Goal: Transaction & Acquisition: Purchase product/service

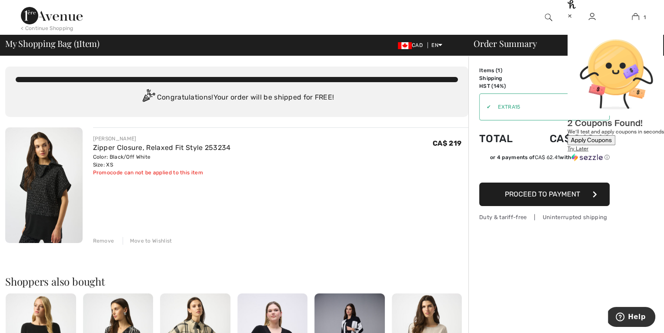
click at [642, 20] on div "×" at bounding box center [616, 15] width 97 height 9
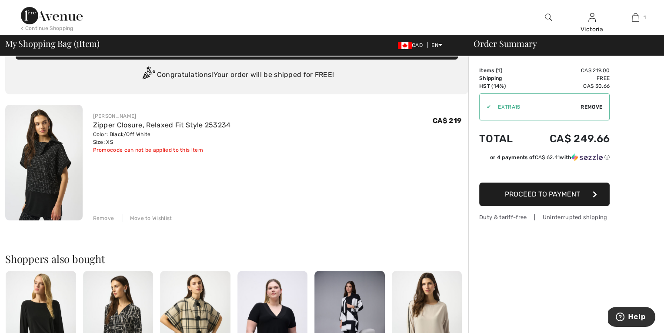
scroll to position [30, 0]
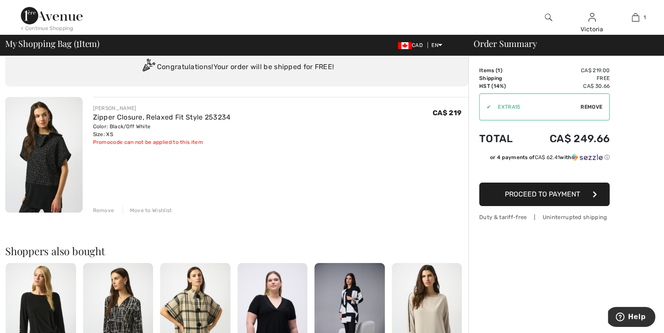
click at [591, 103] on span "Remove" at bounding box center [592, 107] width 22 height 8
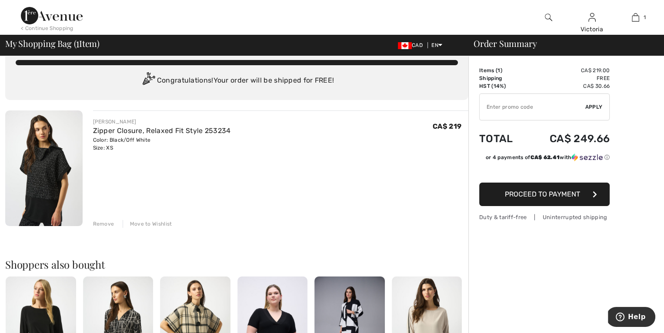
scroll to position [0, 0]
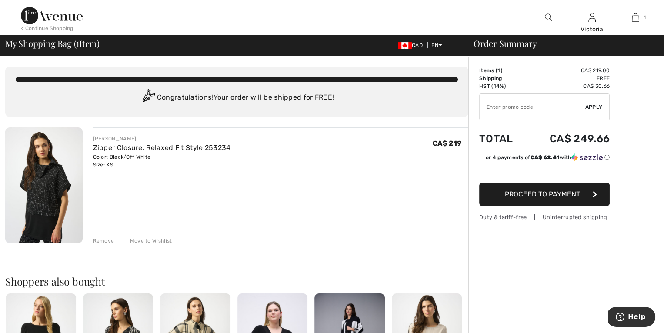
click at [496, 191] on button "Proceed to Payment" at bounding box center [544, 194] width 130 height 23
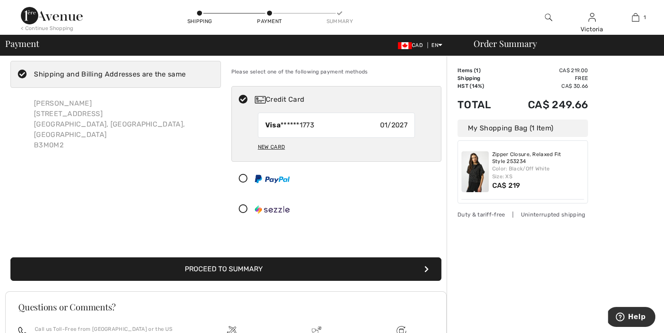
click at [345, 265] on button "Proceed to Summary" at bounding box center [225, 268] width 431 height 23
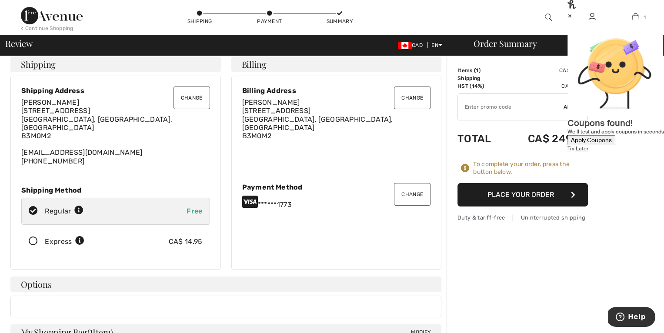
click at [645, 17] on div "×" at bounding box center [616, 15] width 97 height 9
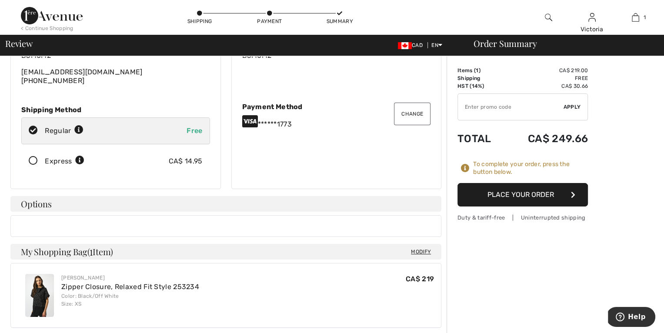
scroll to position [90, 0]
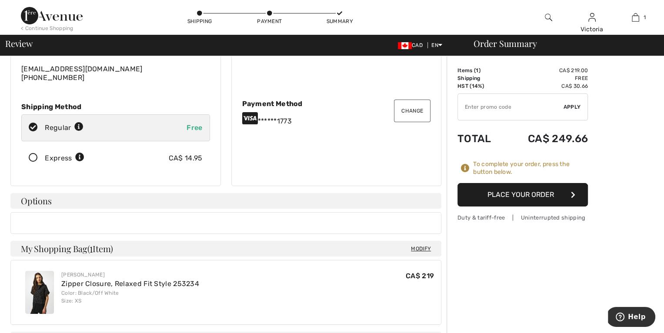
click at [520, 197] on button "Place Your Order" at bounding box center [523, 194] width 130 height 23
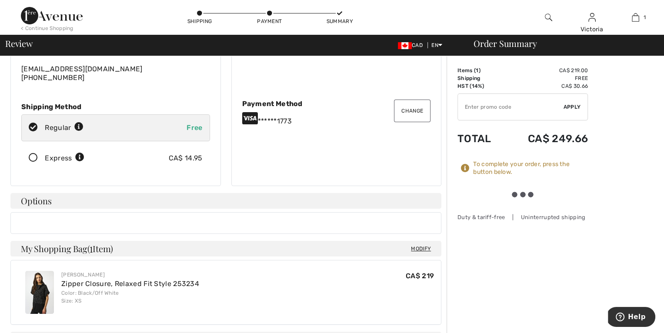
scroll to position [0, 0]
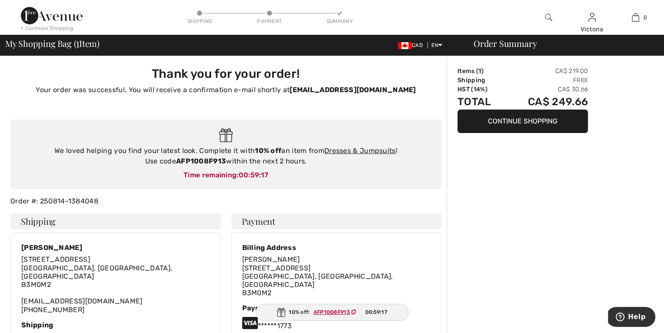
scroll to position [19, 0]
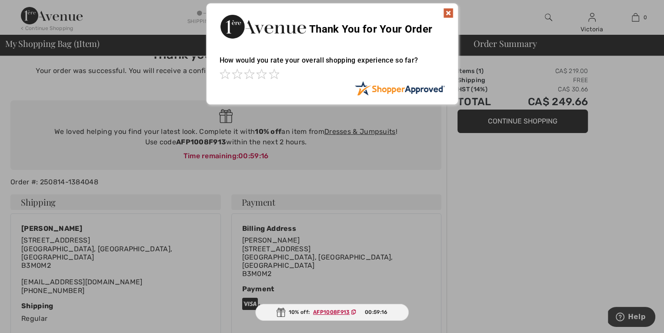
click at [451, 10] on img at bounding box center [448, 13] width 10 height 10
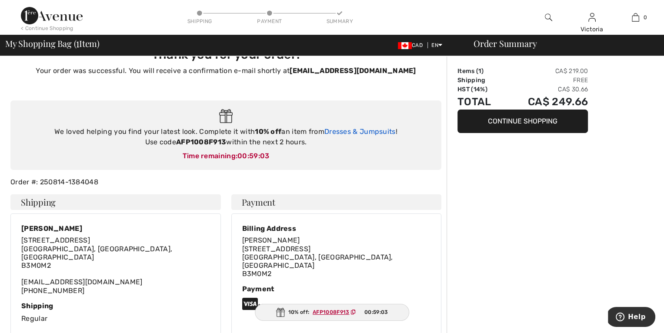
click at [335, 130] on link "Dresses & Jumpsuits" at bounding box center [359, 131] width 71 height 8
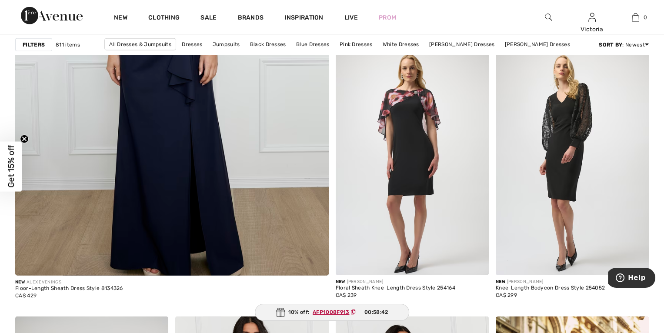
scroll to position [2474, 0]
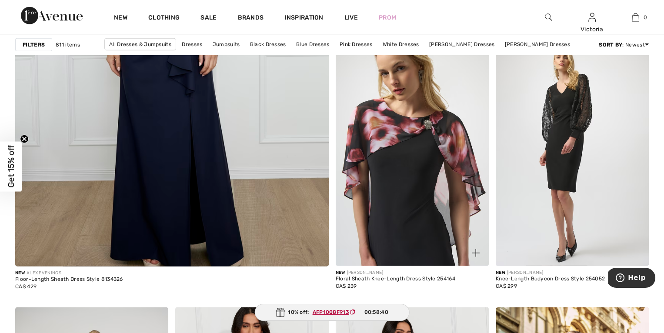
click at [398, 143] on img at bounding box center [412, 152] width 153 height 230
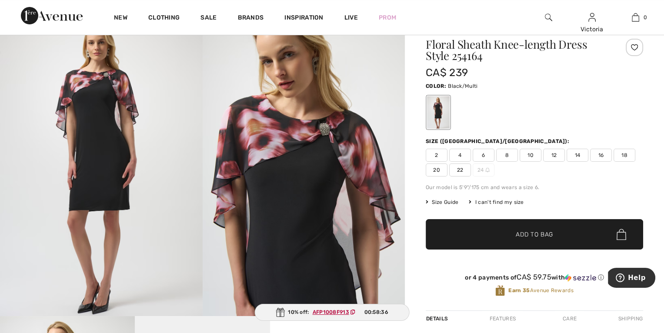
scroll to position [40, 0]
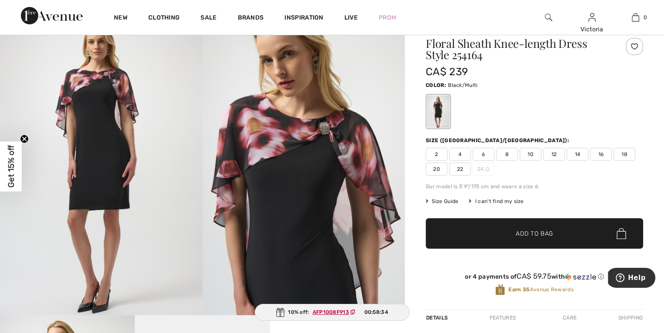
click at [510, 157] on span "8" at bounding box center [507, 154] width 22 height 13
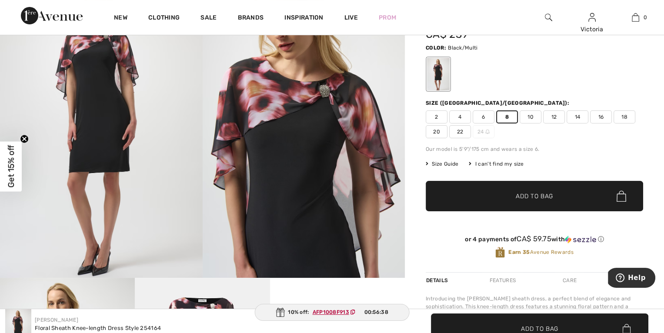
scroll to position [0, 0]
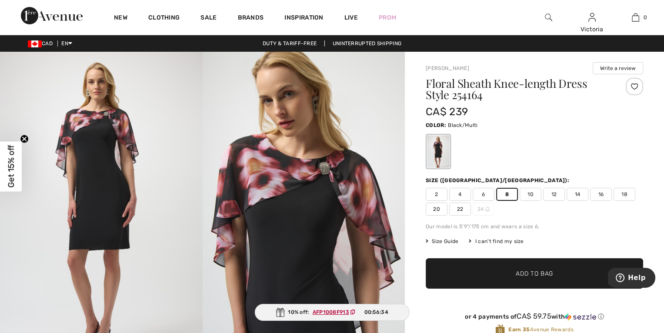
click at [535, 276] on span "Add to Bag" at bounding box center [534, 273] width 37 height 9
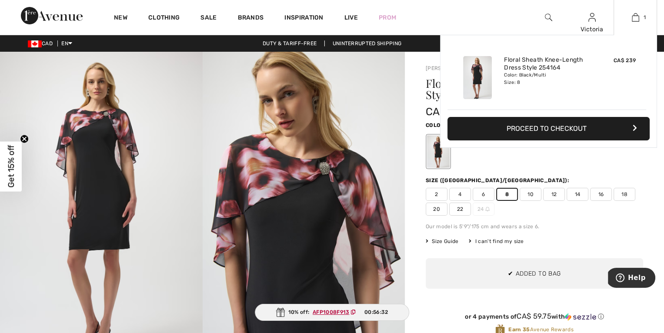
click at [528, 134] on button "Proceed to Checkout" at bounding box center [549, 128] width 202 height 23
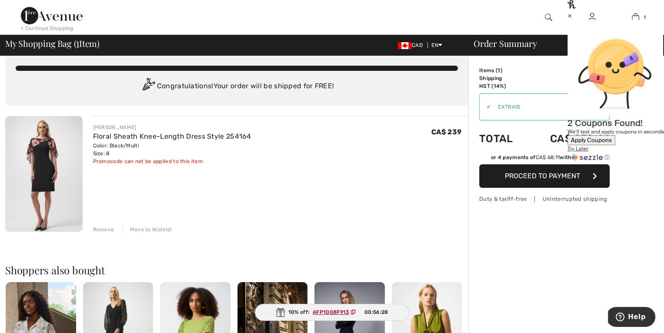
scroll to position [15, 0]
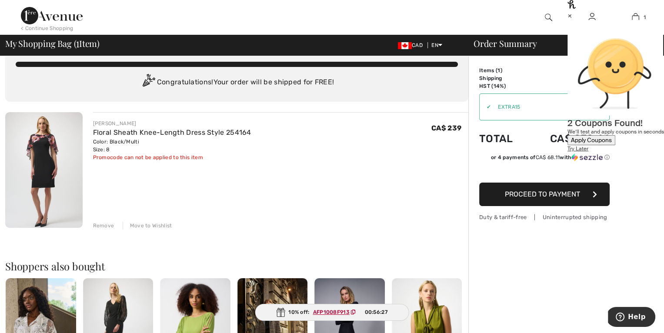
click at [642, 19] on div "×" at bounding box center [616, 15] width 97 height 9
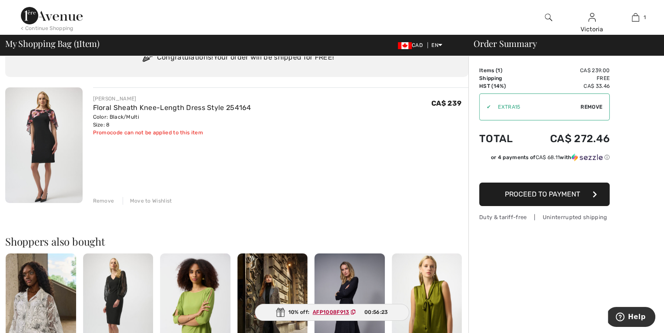
scroll to position [40, 0]
click at [332, 309] on span "AFP1008F913" at bounding box center [336, 312] width 53 height 8
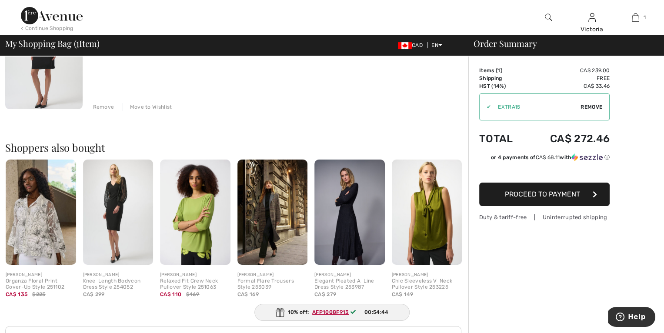
scroll to position [0, 0]
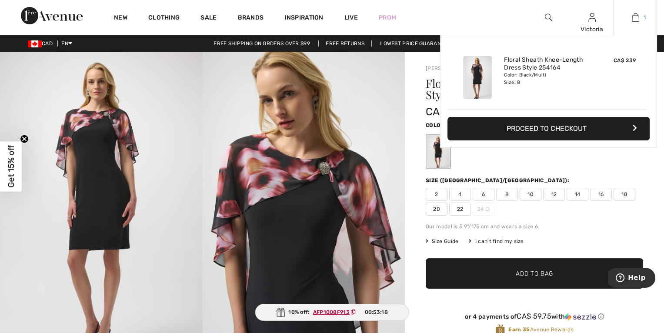
click at [637, 21] on img at bounding box center [635, 17] width 7 height 10
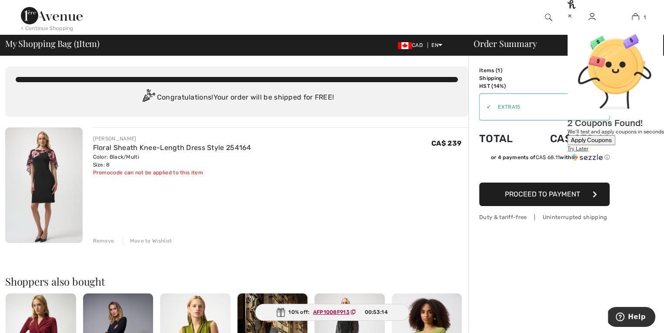
click at [645, 20] on div "×" at bounding box center [616, 15] width 97 height 9
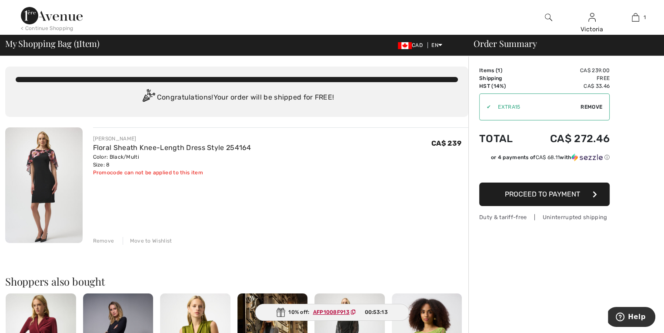
click at [589, 104] on span "Remove" at bounding box center [592, 107] width 22 height 8
click at [334, 313] on ins "AFP1008F913" at bounding box center [331, 312] width 37 height 6
click at [506, 107] on input "TEXT" at bounding box center [533, 107] width 106 height 26
paste input "AFP1008F913"
type input "AFP1008F913"
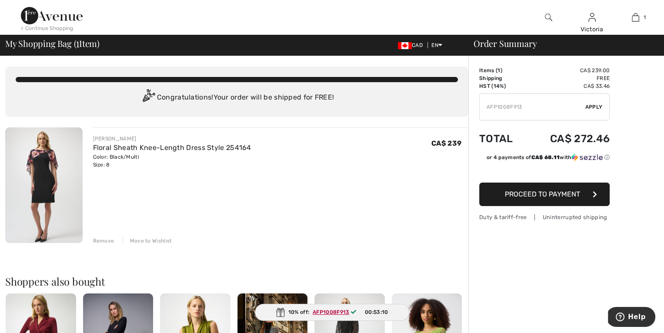
click at [602, 104] on span "Apply" at bounding box center [593, 107] width 17 height 8
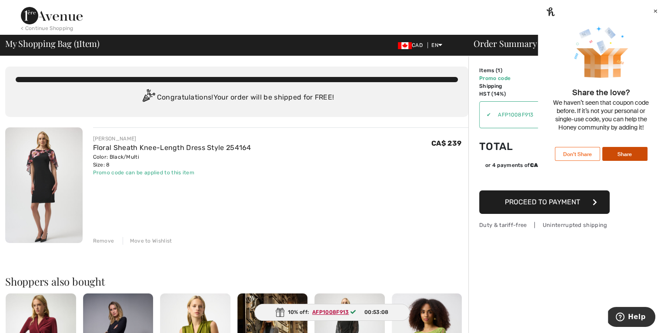
click at [653, 15] on div "×" at bounding box center [655, 10] width 5 height 9
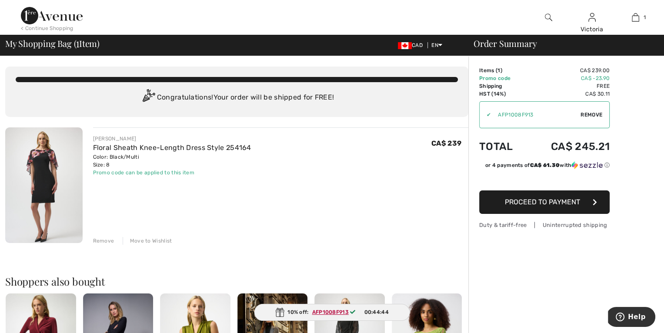
click at [538, 206] on span "Proceed to Payment" at bounding box center [542, 202] width 75 height 8
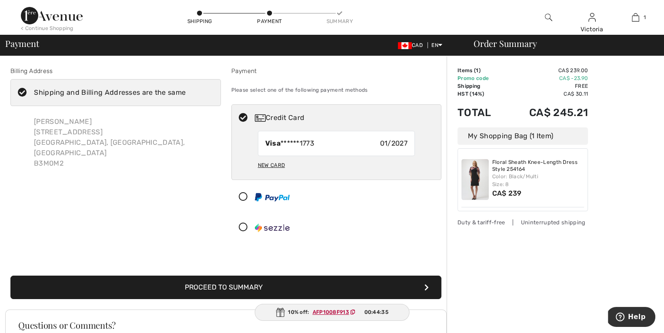
click at [379, 279] on button "Proceed to Summary" at bounding box center [225, 287] width 431 height 23
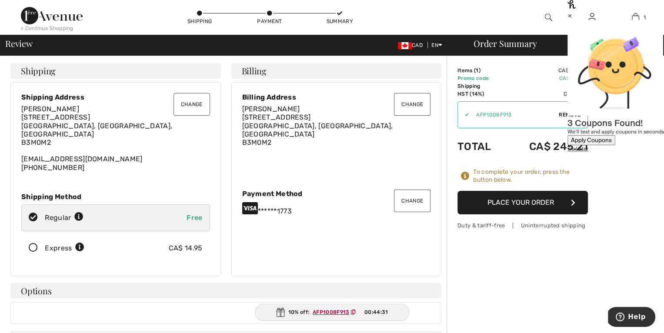
click at [645, 17] on div "×" at bounding box center [616, 15] width 97 height 9
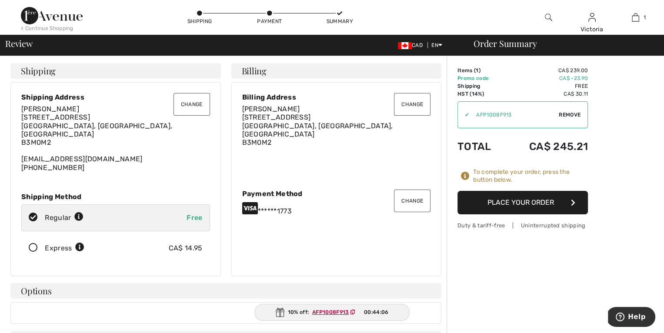
click at [556, 199] on button "Place Your Order" at bounding box center [523, 202] width 130 height 23
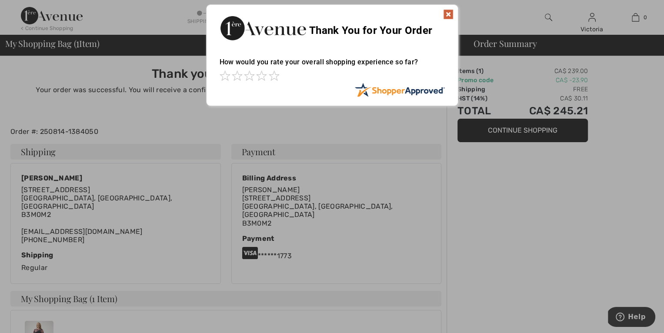
click at [447, 11] on img at bounding box center [448, 14] width 10 height 10
